Goal: Transaction & Acquisition: Obtain resource

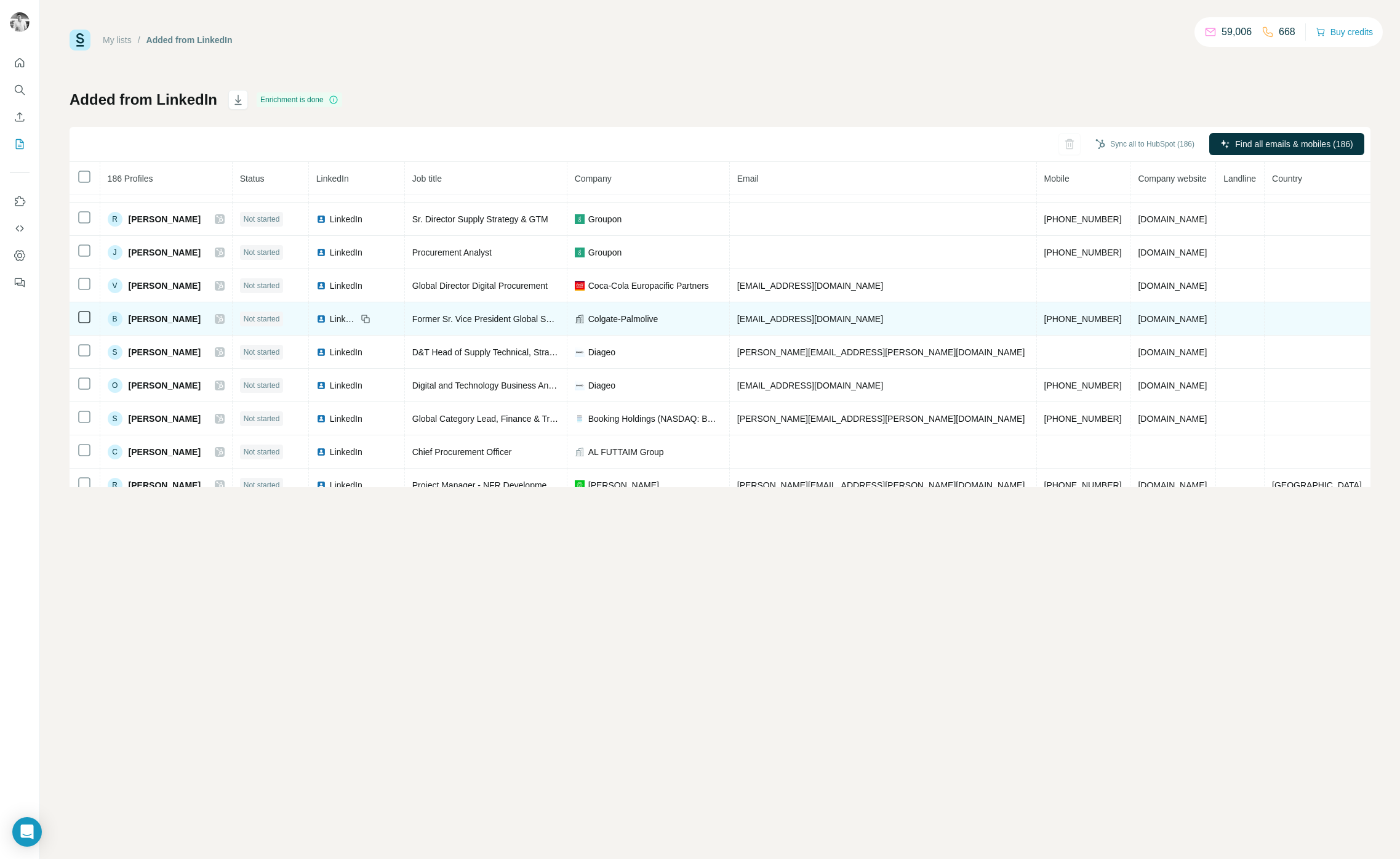
scroll to position [191, 0]
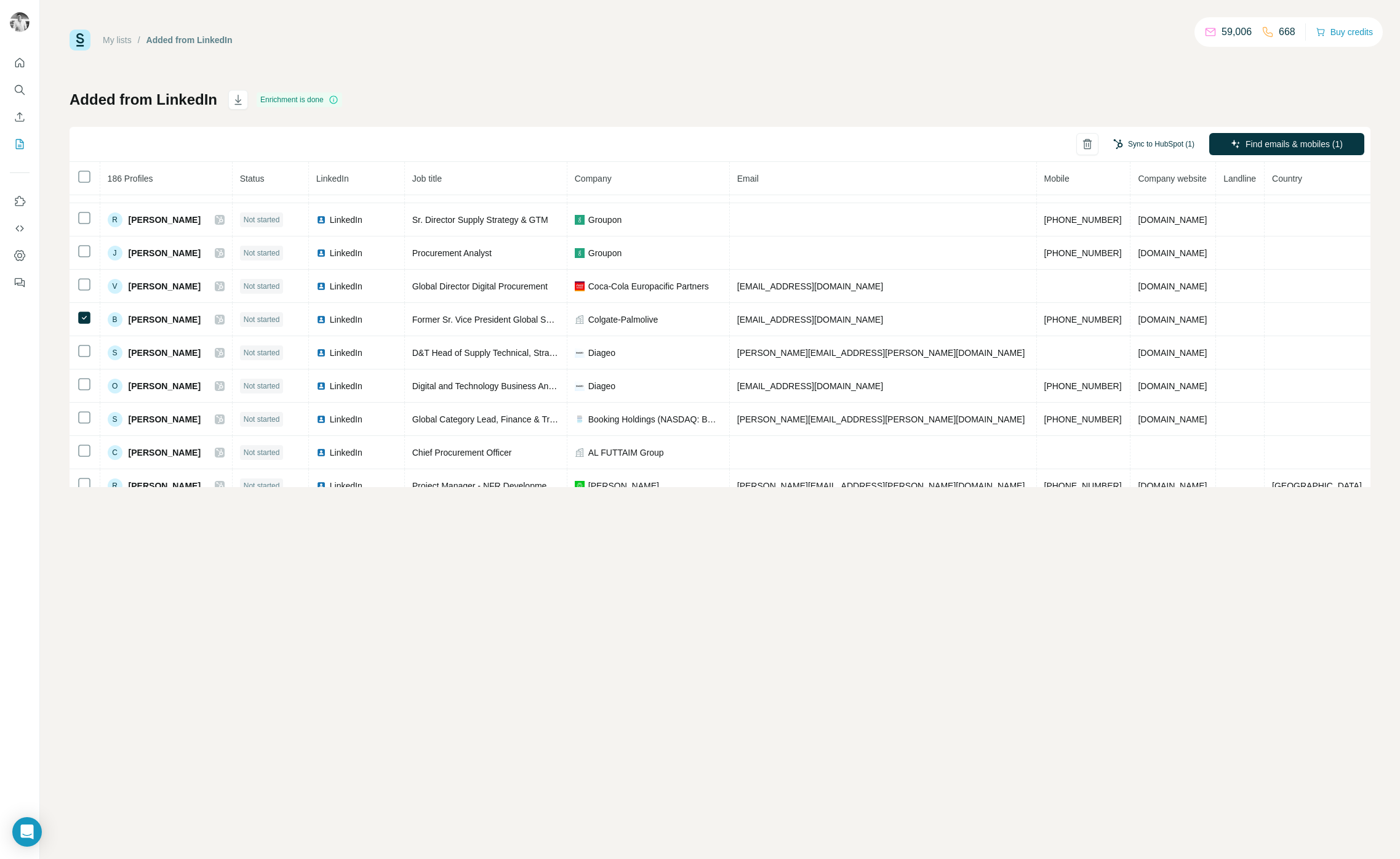
click at [1135, 145] on button "Sync to HubSpot (1)" at bounding box center [1153, 144] width 98 height 18
click at [1124, 110] on div "Added from LinkedIn Enrichment is done Sync to HubSpot (1) Find emails & mobile…" at bounding box center [720, 288] width 1301 height 397
click at [1284, 140] on span "Find emails & mobiles (1)" at bounding box center [1294, 144] width 97 height 12
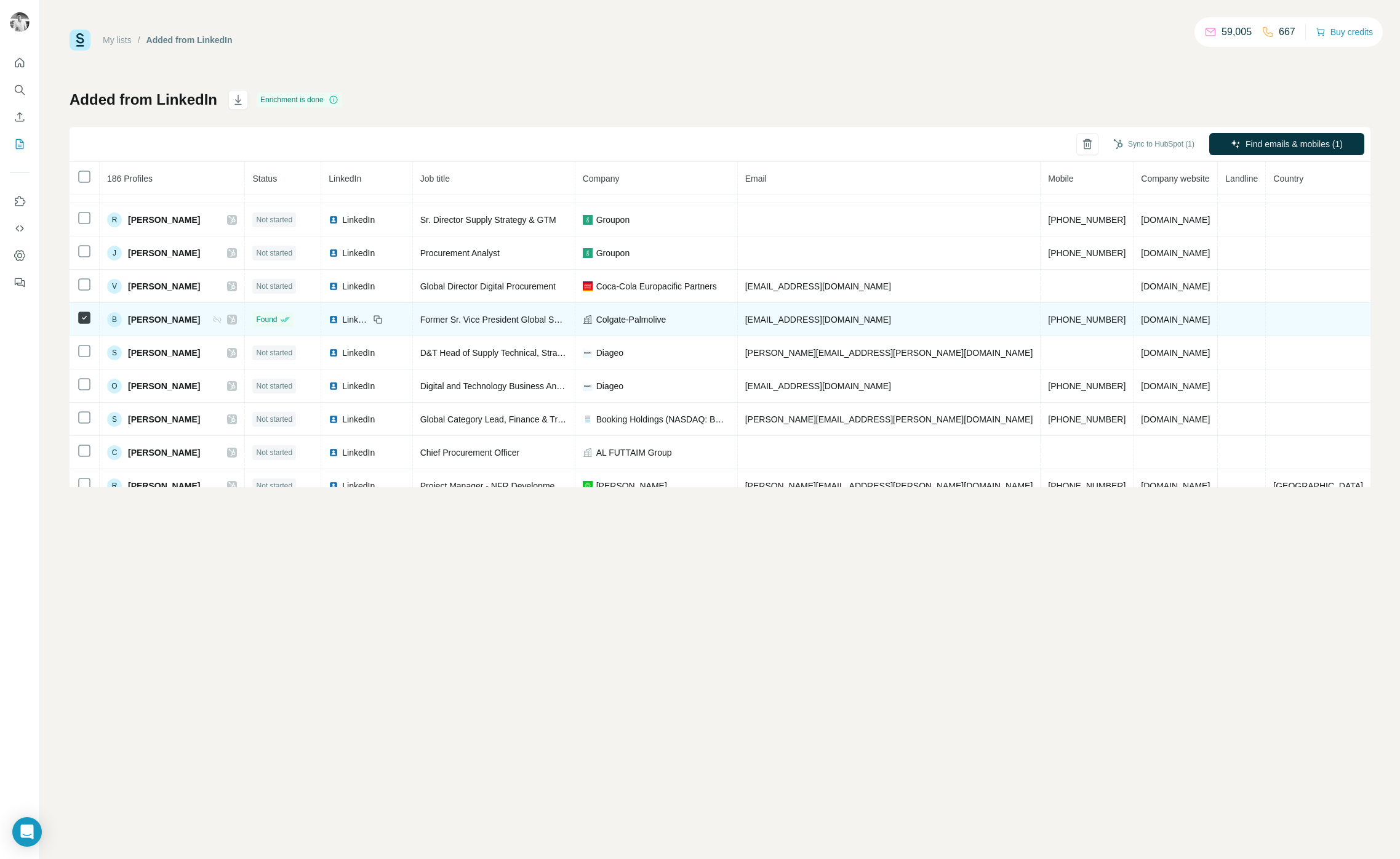
click at [891, 319] on span "[EMAIL_ADDRESS][DOMAIN_NAME]" at bounding box center [818, 319] width 146 height 10
drag, startPoint x: 1010, startPoint y: 322, endPoint x: 1001, endPoint y: 322, distance: 9.0
click at [1041, 322] on td "[PHONE_NUMBER]" at bounding box center [1088, 319] width 93 height 33
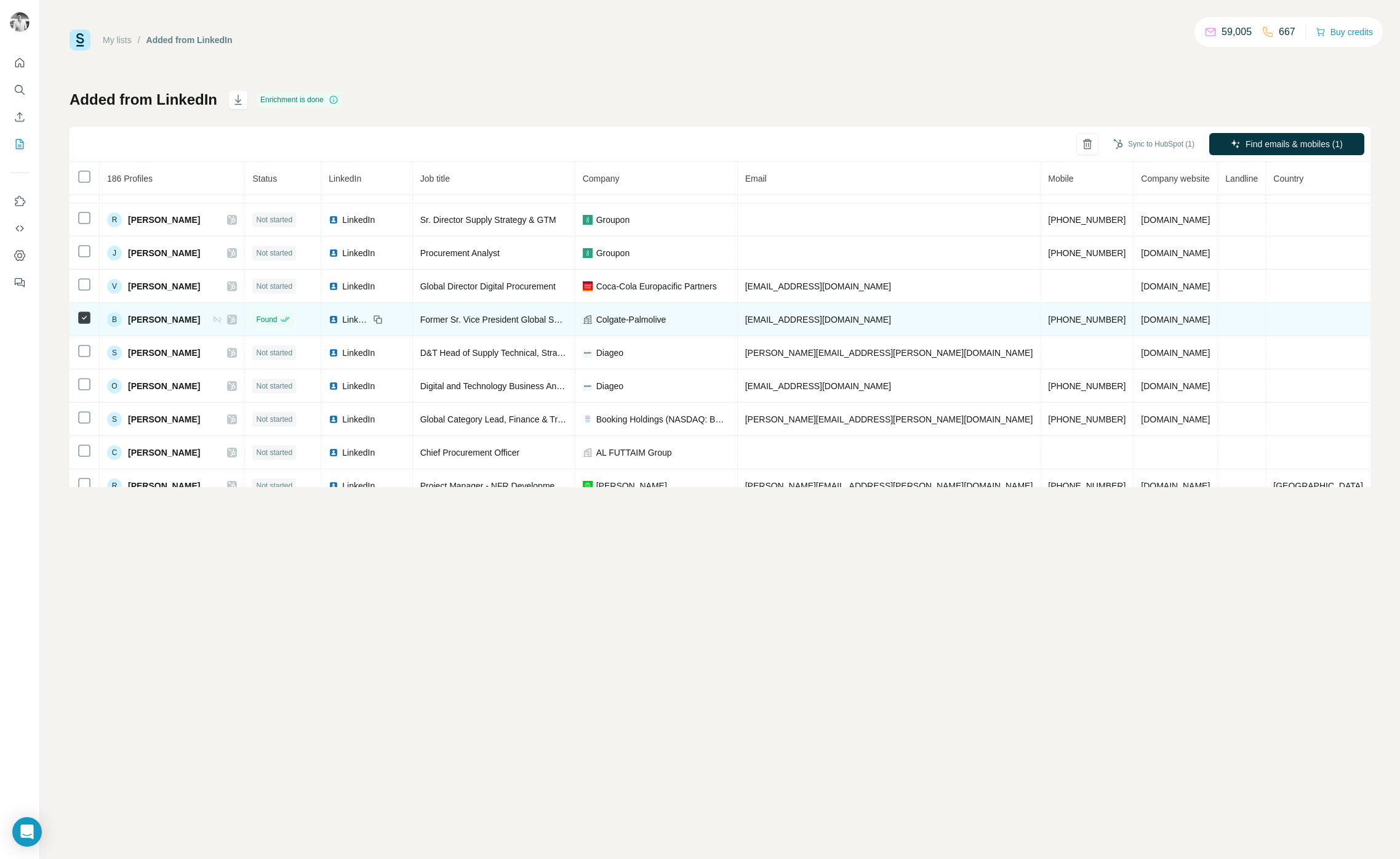
click at [978, 321] on td "[EMAIL_ADDRESS][DOMAIN_NAME]" at bounding box center [890, 319] width 304 height 33
drag, startPoint x: 972, startPoint y: 320, endPoint x: 907, endPoint y: 321, distance: 65.0
click at [907, 321] on td "[EMAIL_ADDRESS][DOMAIN_NAME]" at bounding box center [890, 319] width 304 height 33
click at [891, 321] on span "[EMAIL_ADDRESS][DOMAIN_NAME]" at bounding box center [818, 319] width 146 height 10
click at [891, 319] on span "[EMAIL_ADDRESS][DOMAIN_NAME]" at bounding box center [818, 319] width 146 height 10
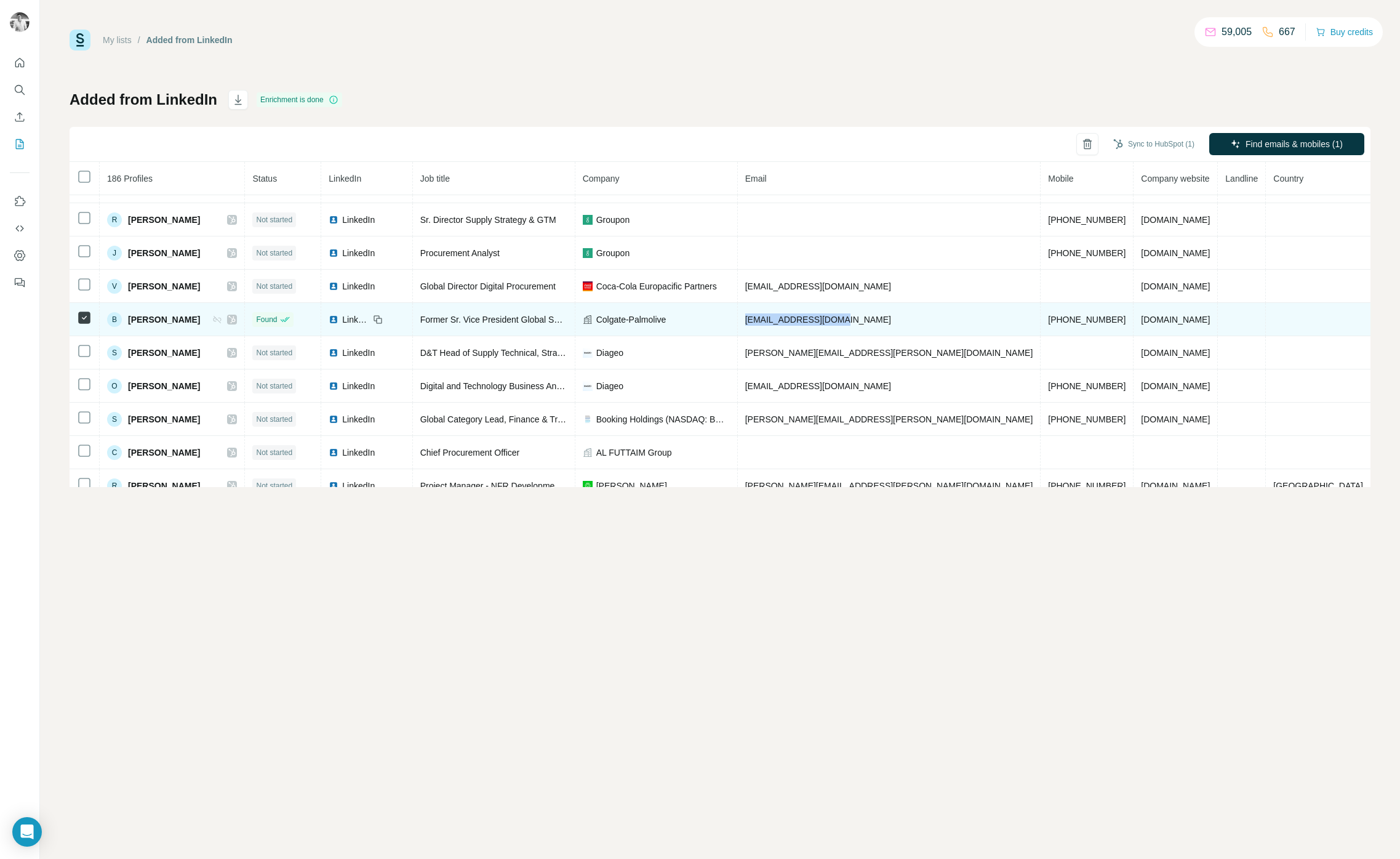
click at [891, 319] on span "[EMAIL_ADDRESS][DOMAIN_NAME]" at bounding box center [818, 319] width 146 height 10
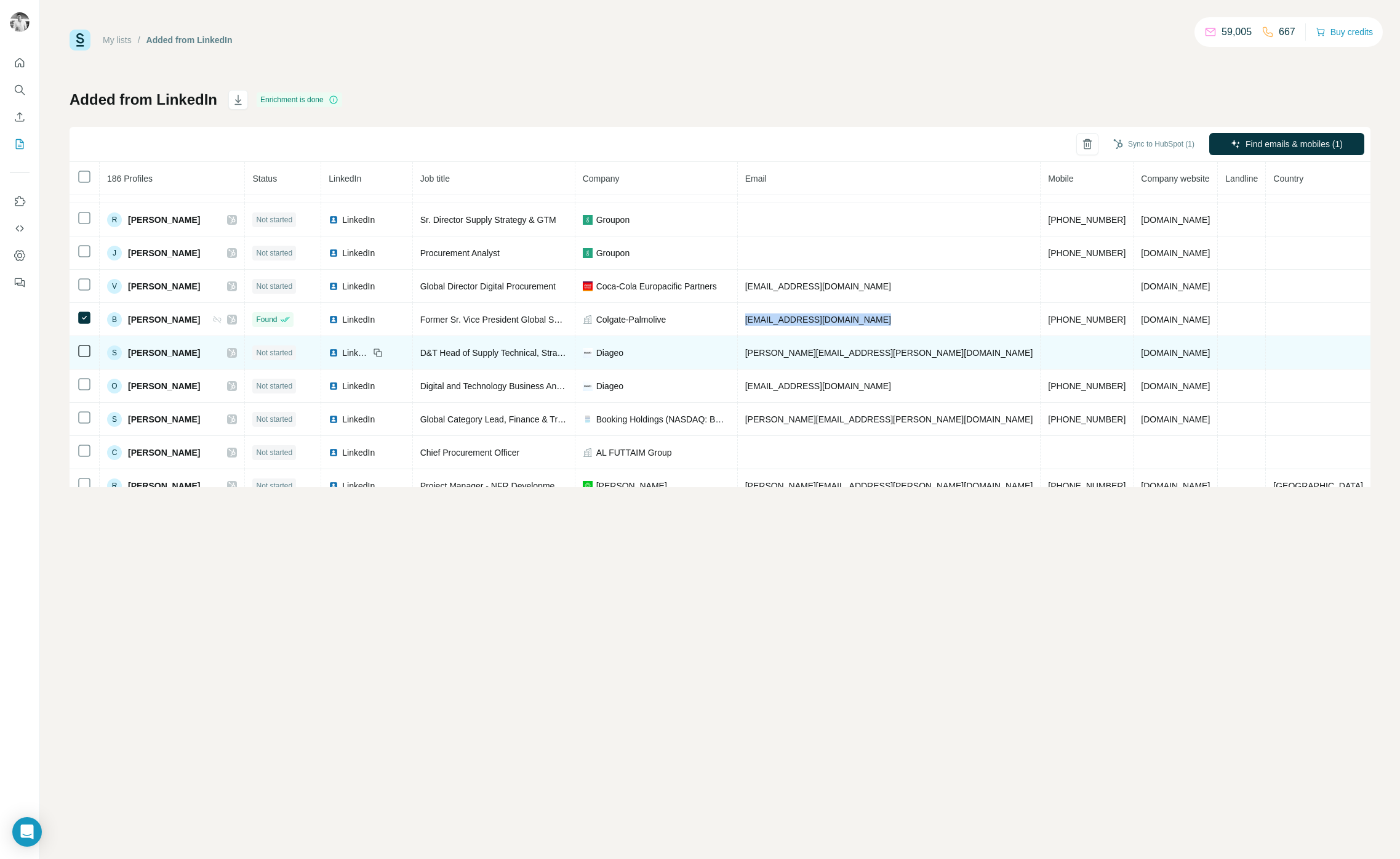
copy span "[EMAIL_ADDRESS][DOMAIN_NAME]"
